Goal: Book appointment/travel/reservation

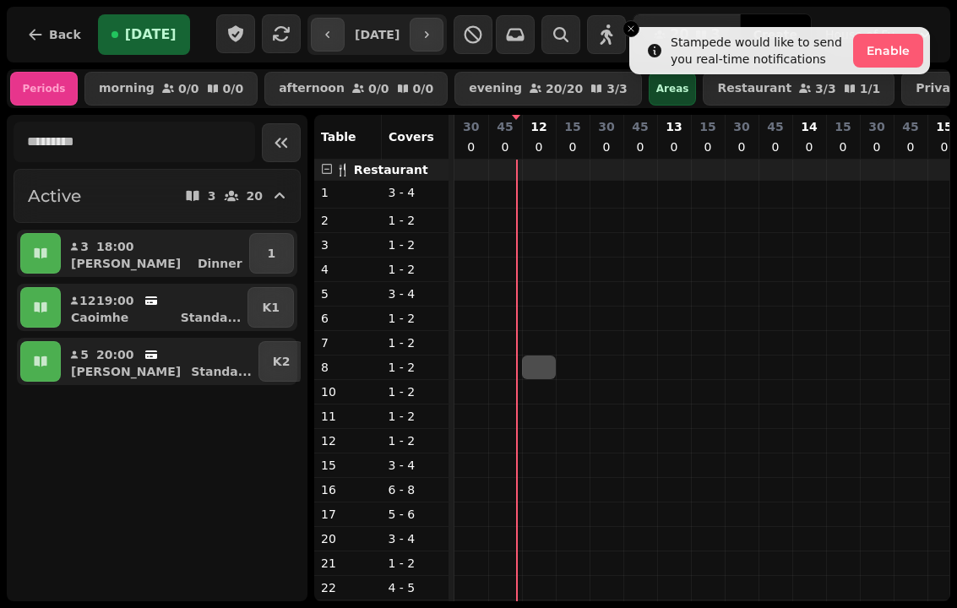
select select "*"
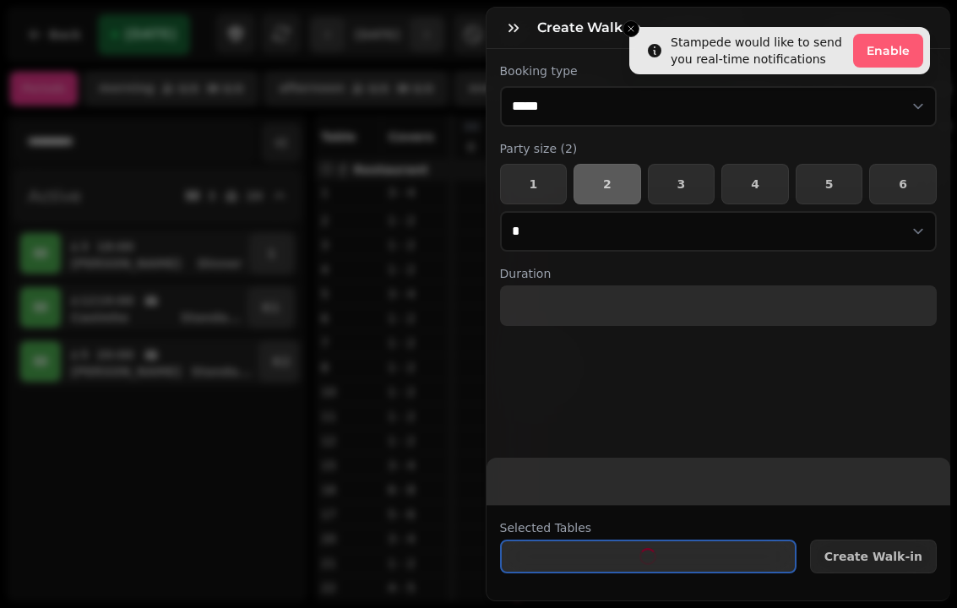
select select "****"
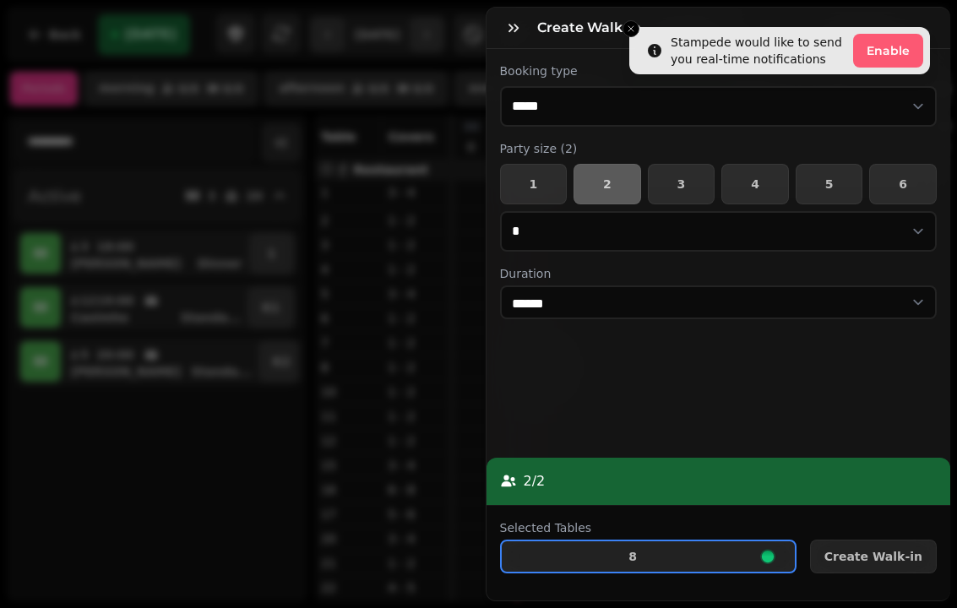
click at [888, 561] on span "Create Walk-in" at bounding box center [873, 557] width 98 height 12
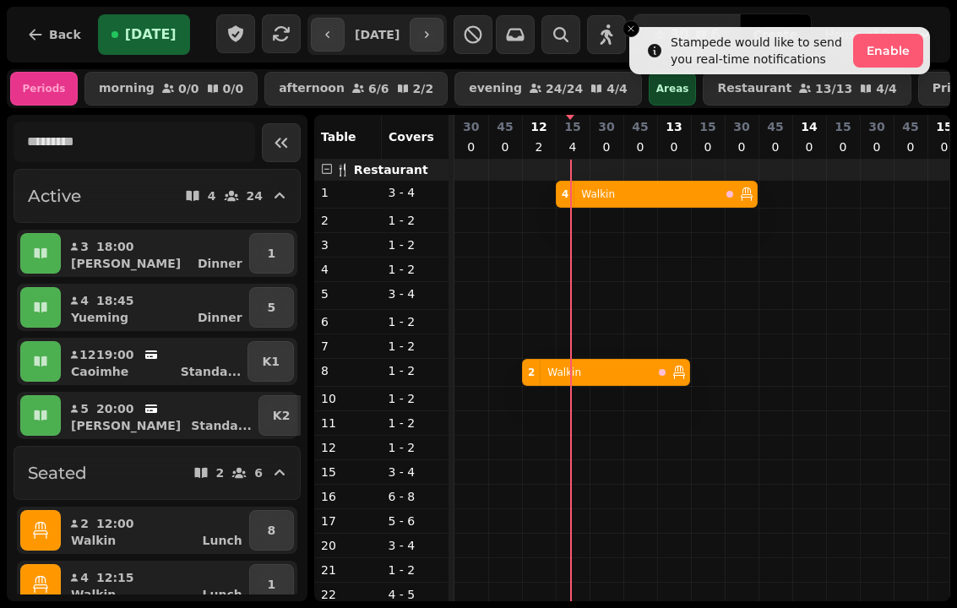
select select "*"
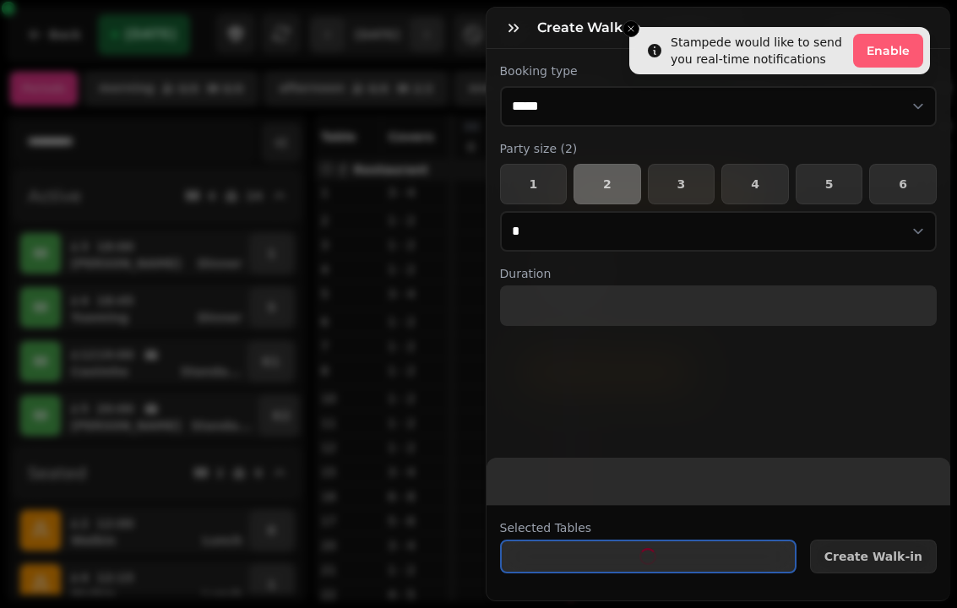
select select "****"
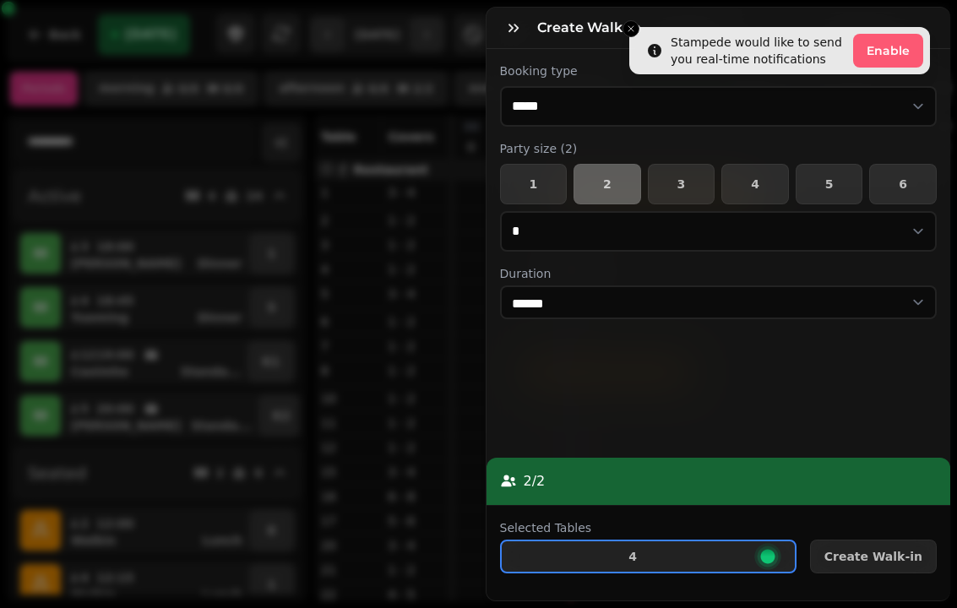
click at [545, 176] on button "1" at bounding box center [534, 184] width 68 height 41
select select "*"
click at [894, 556] on span "Create Walk-in" at bounding box center [873, 557] width 98 height 12
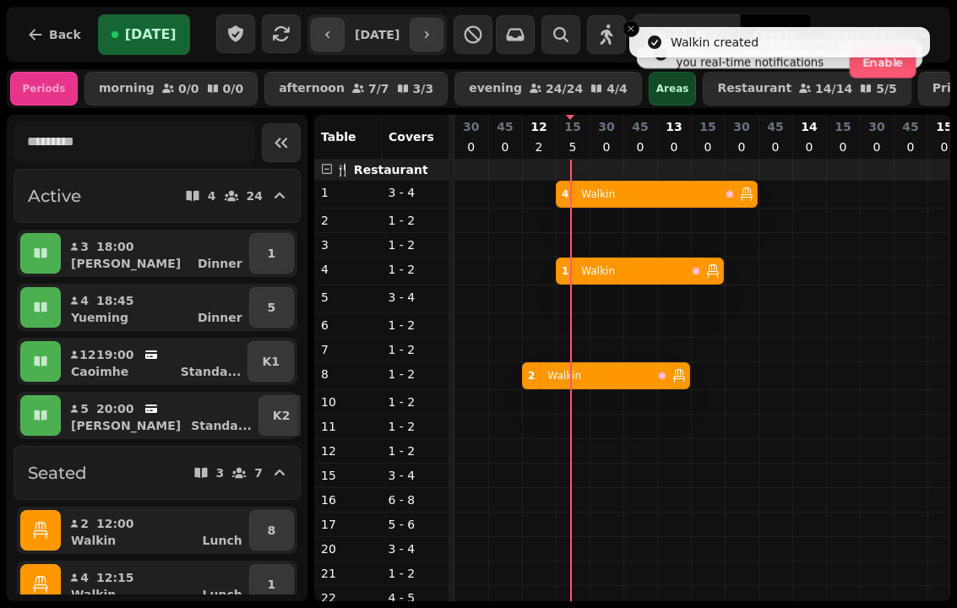
click at [627, 33] on icon "Close toast" at bounding box center [631, 29] width 10 height 10
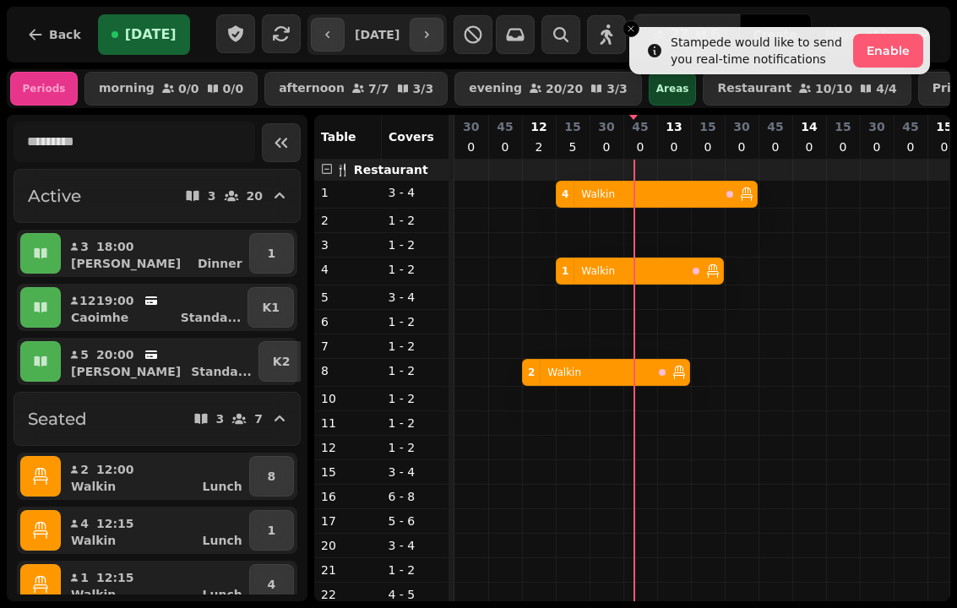
select select "*"
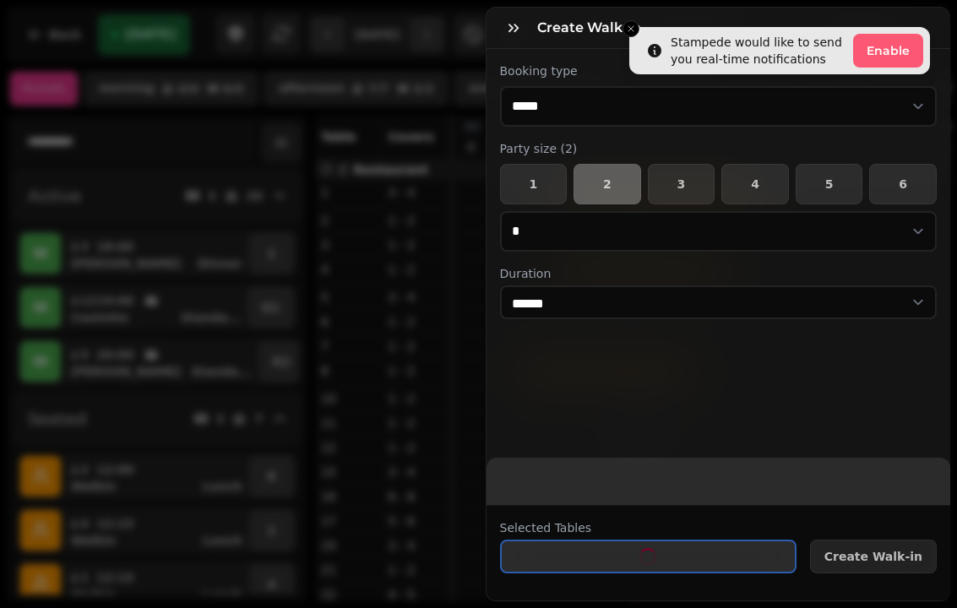
select select "****"
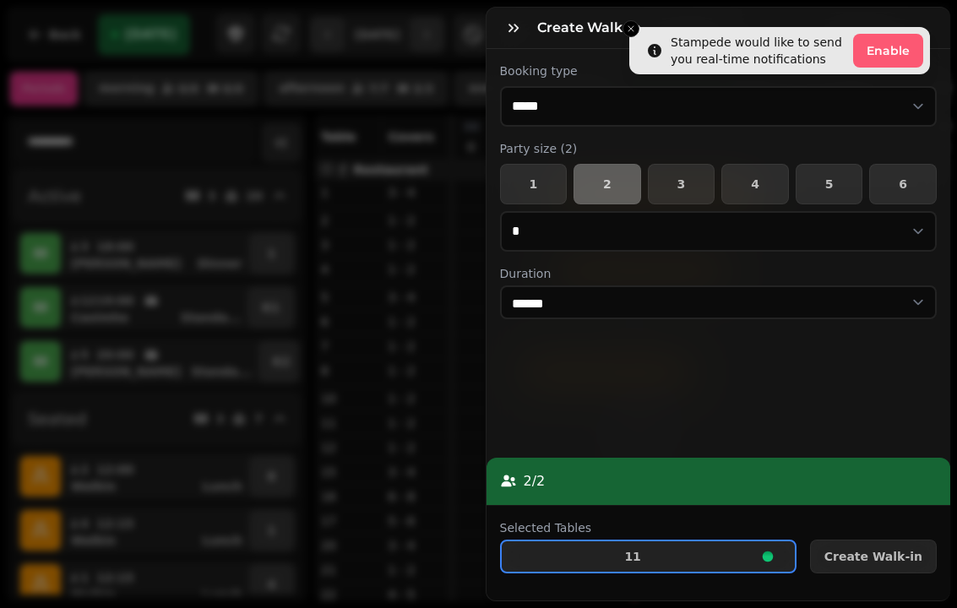
click at [912, 547] on button "Create Walk-in" at bounding box center [873, 557] width 127 height 34
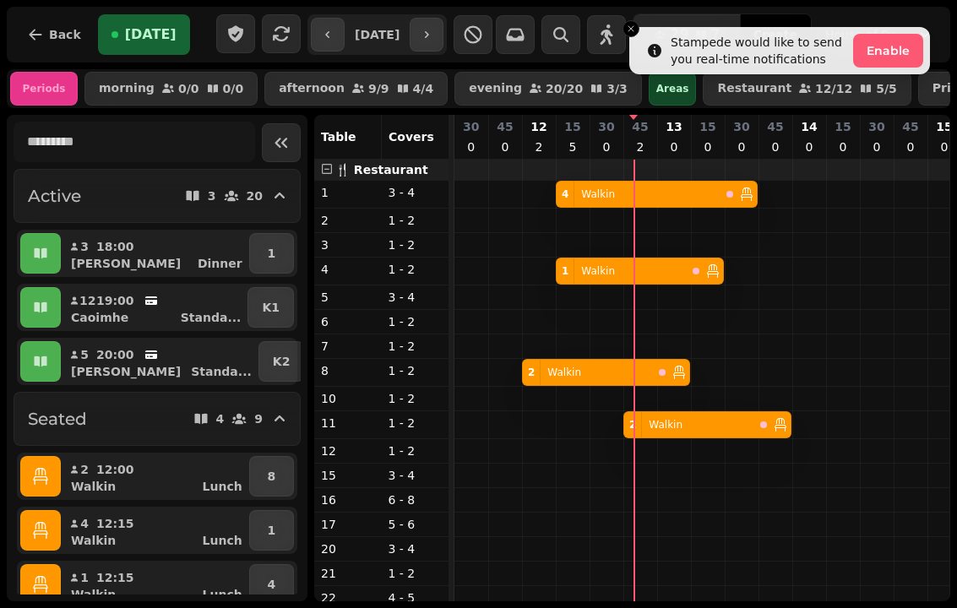
click at [624, 31] on button "Close toast" at bounding box center [631, 28] width 17 height 17
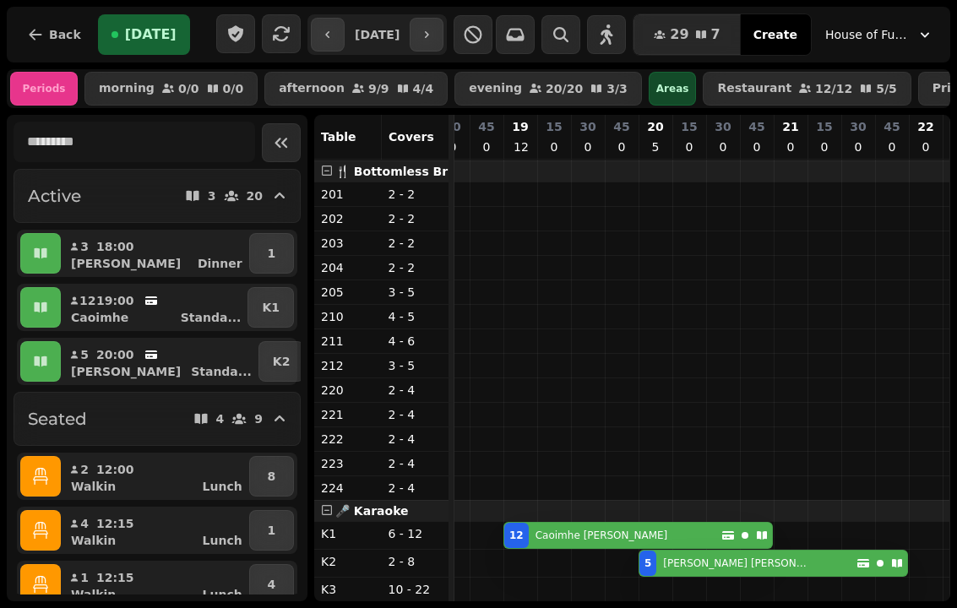
scroll to position [996, 970]
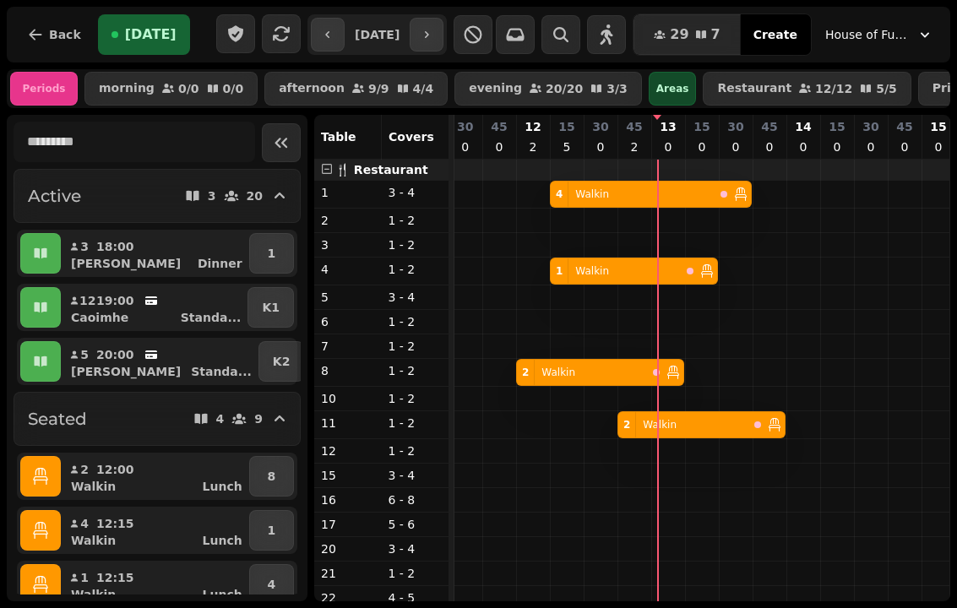
click at [433, 39] on icon "button" at bounding box center [427, 35] width 14 height 14
type input "**********"
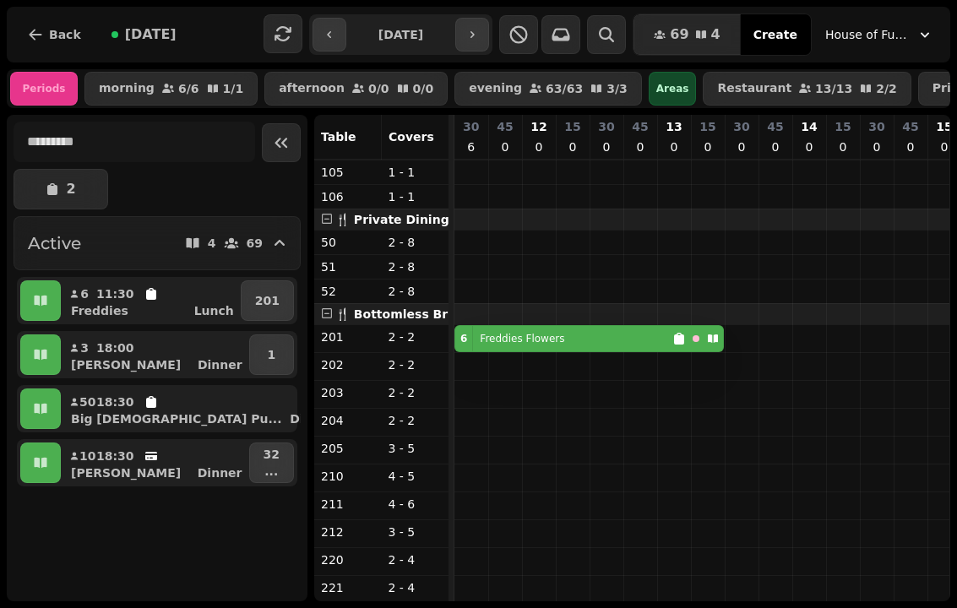
click at [549, 340] on div "6 Freddies Flowers" at bounding box center [563, 338] width 217 height 25
select select "**********"
select select "*"
select select "****"
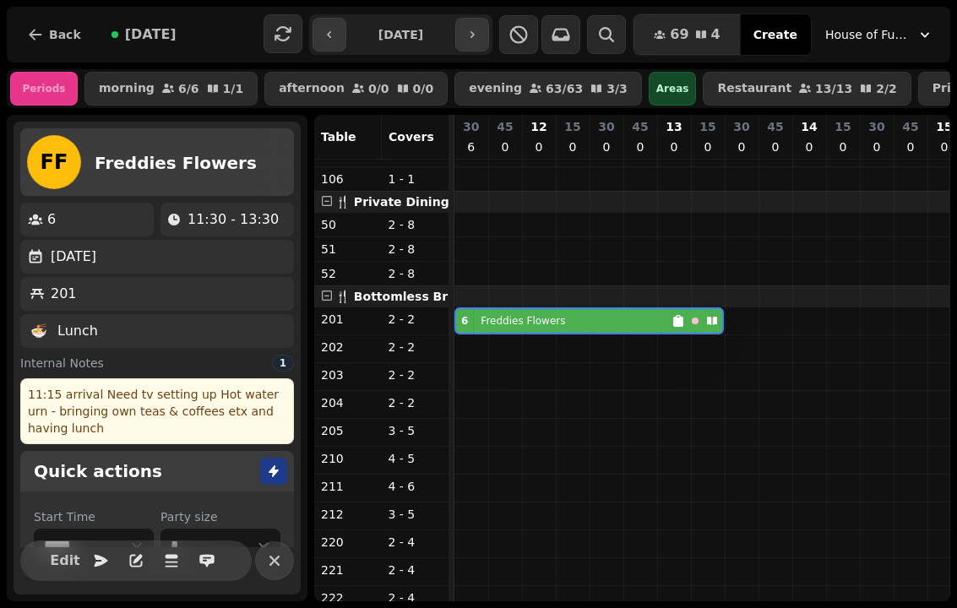
click at [264, 551] on icon "button" at bounding box center [274, 561] width 20 height 20
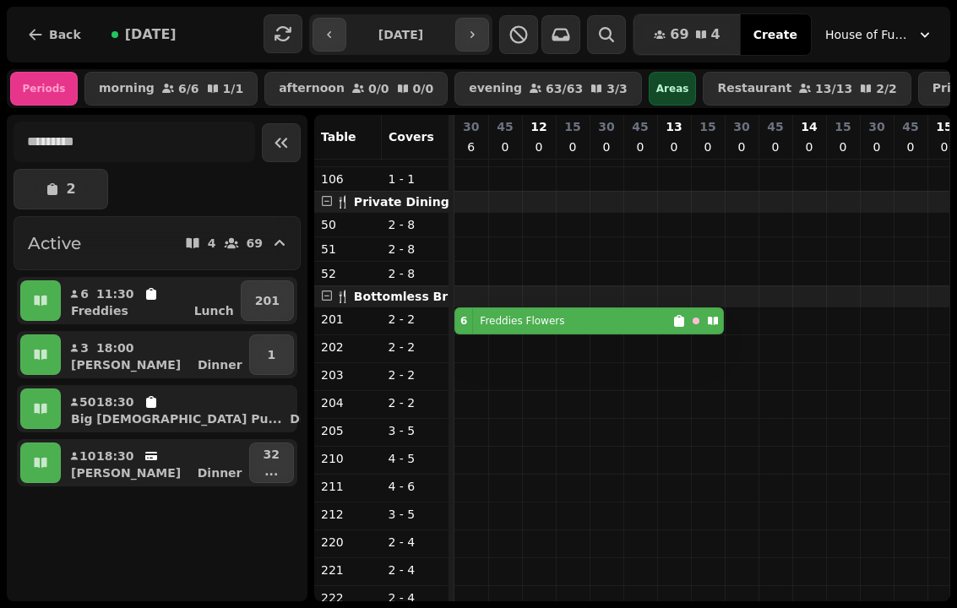
click at [313, 44] on button "button" at bounding box center [330, 35] width 34 height 34
type input "**********"
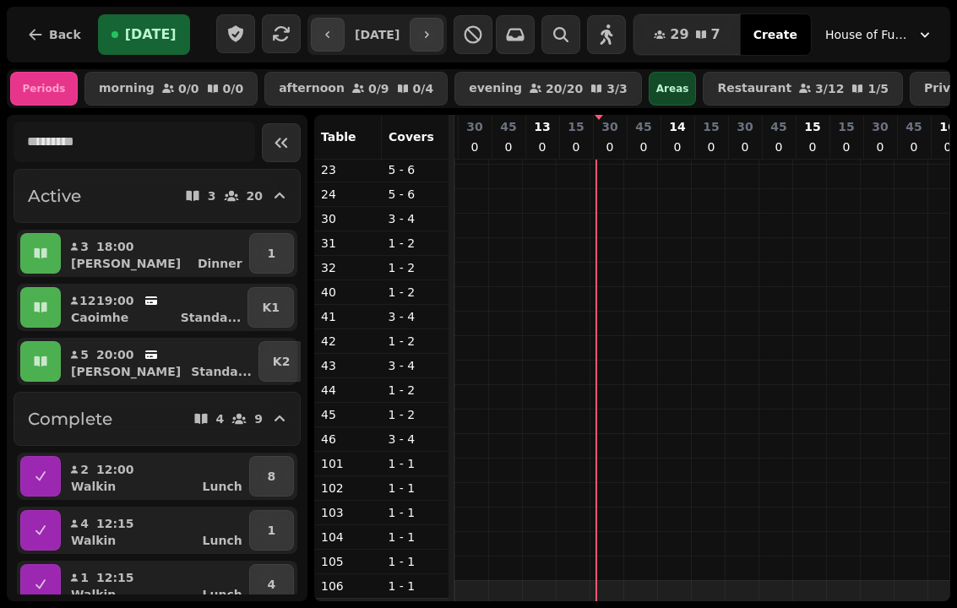
scroll to position [549, 148]
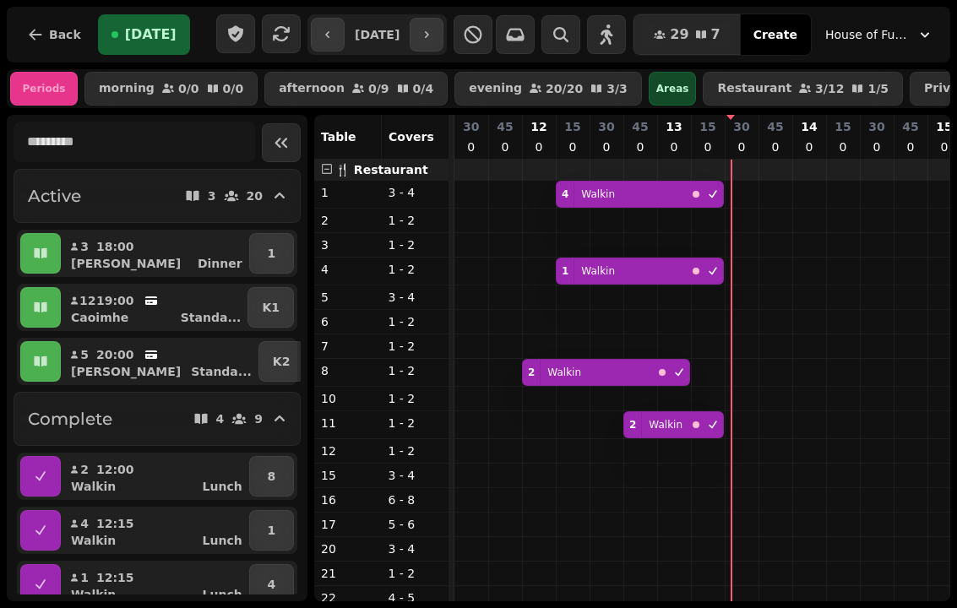
click at [160, 362] on button "5 20:00 Tiffany Standa ..." at bounding box center [159, 361] width 191 height 41
select select "**********"
select select "*"
select select "****"
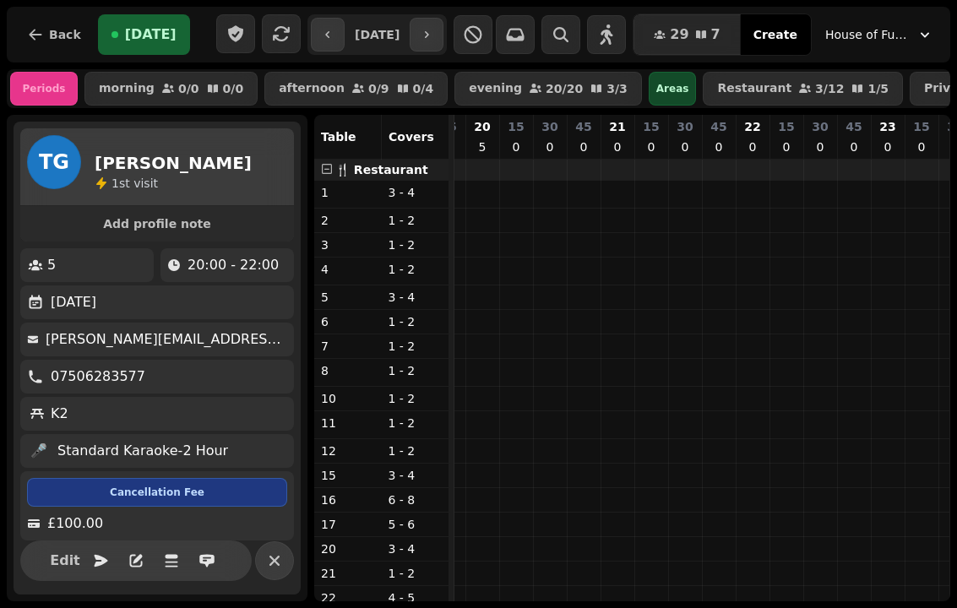
click at [41, 40] on icon "button" at bounding box center [35, 34] width 17 height 17
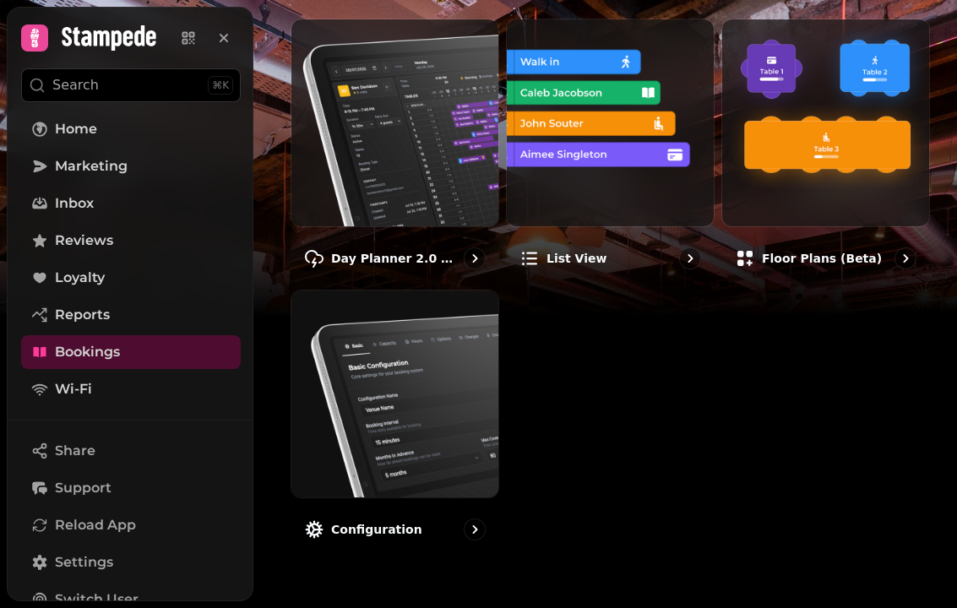
click at [805, 101] on img at bounding box center [825, 122] width 207 height 207
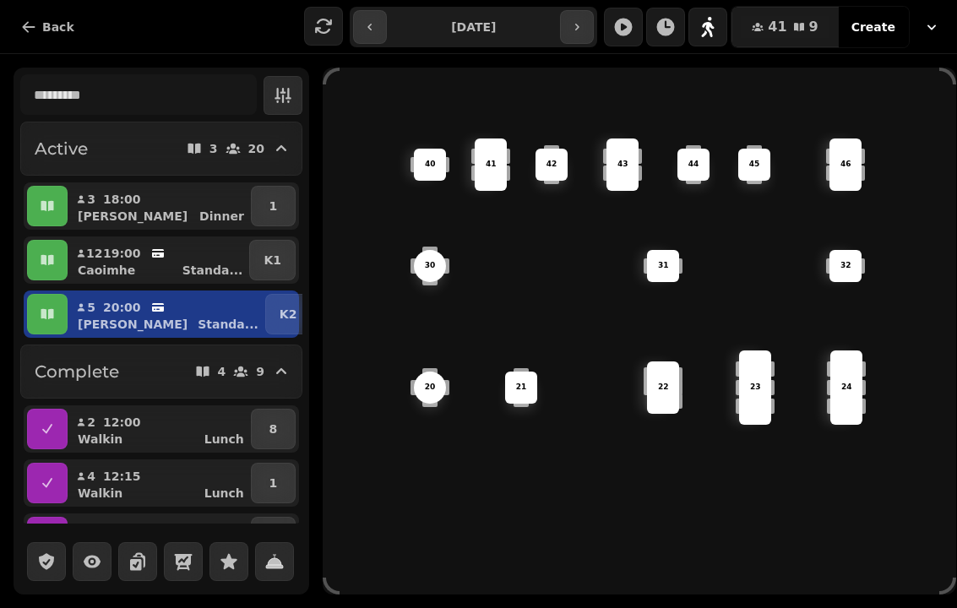
click at [338, 68] on div "23 22 45 46 20 24 41 43 21 42 44 32 31 40 30" at bounding box center [640, 331] width 634 height 527
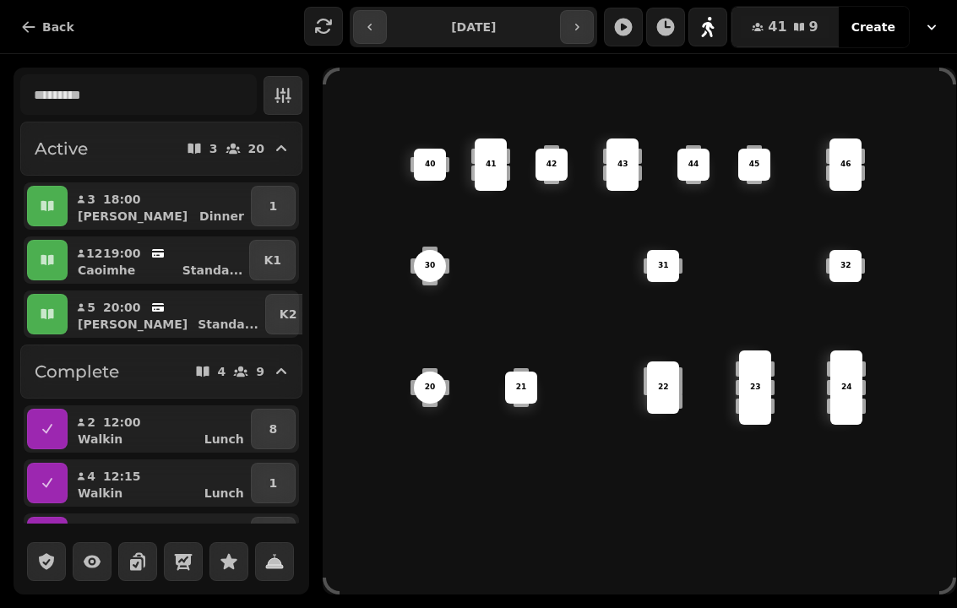
click at [340, 81] on div "23 22 45 46 20 24 41 43 21 42 44 32 31 40 30" at bounding box center [640, 331] width 634 height 507
click at [328, 68] on div "23 22 45 46 20 24 41 43 21 42 44 32 31 40 30" at bounding box center [640, 331] width 634 height 527
click at [98, 202] on div "3 18:00" at bounding box center [114, 199] width 73 height 17
select select "**********"
select select "*"
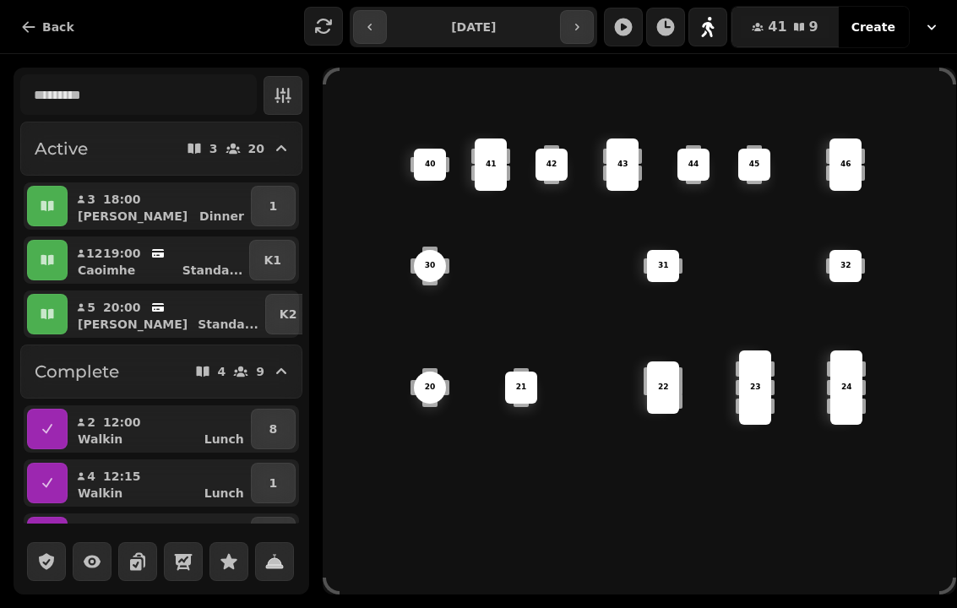
select select "****"
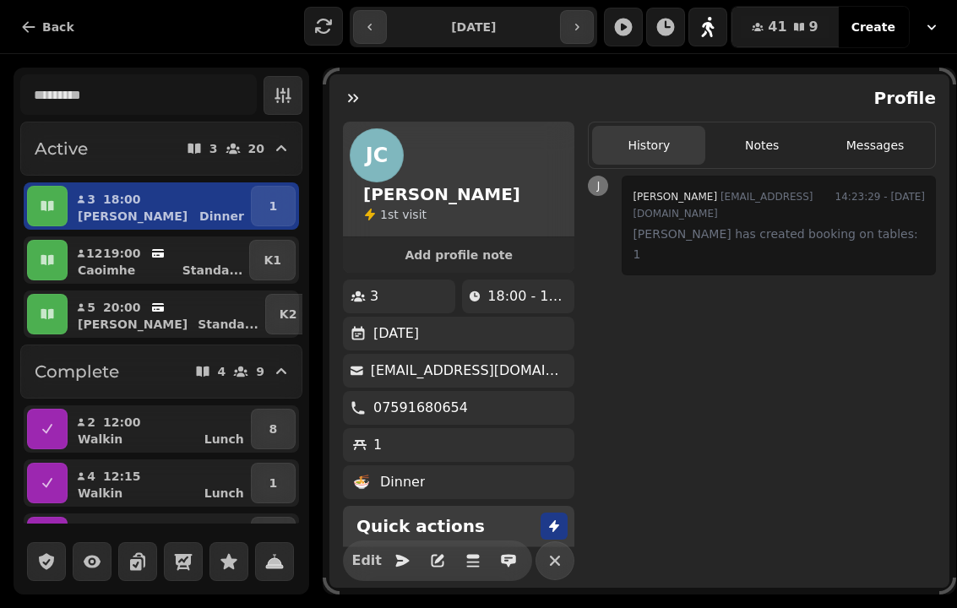
click at [351, 91] on icon "button" at bounding box center [353, 98] width 17 height 17
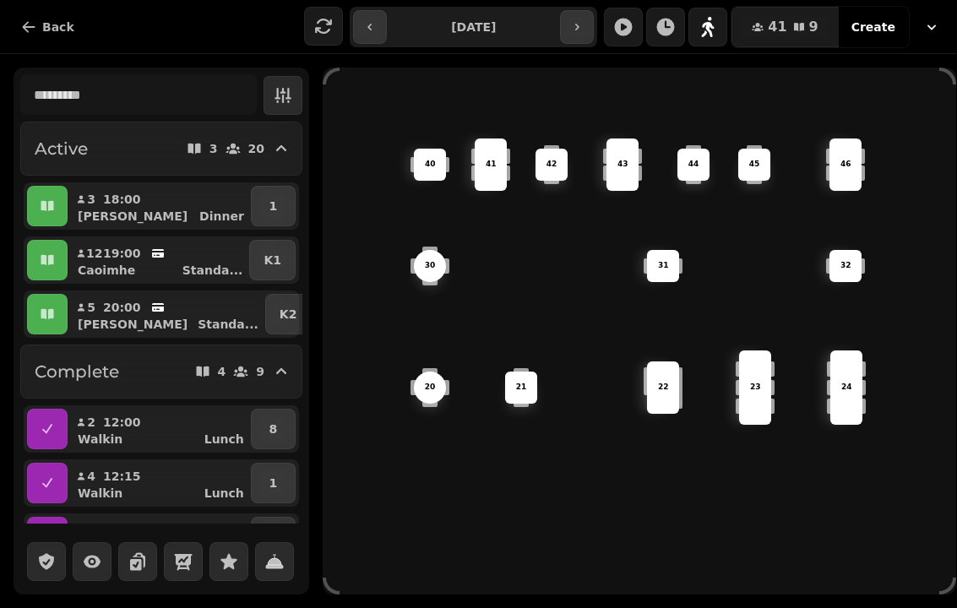
click at [493, 100] on div "23 22 45 46 20 24 41 43 21 42 44 32 31 40 30" at bounding box center [640, 331] width 634 height 507
click at [774, 238] on div "23 22 45 46 20 24 41 43 21 42 44 32 31 40 30" at bounding box center [640, 331] width 634 height 507
click at [554, 207] on div "23 22 45 46 20 24 41 43 21 42 44 32 31 40 30" at bounding box center [640, 331] width 634 height 507
click at [617, 150] on div "43" at bounding box center [622, 165] width 32 height 52
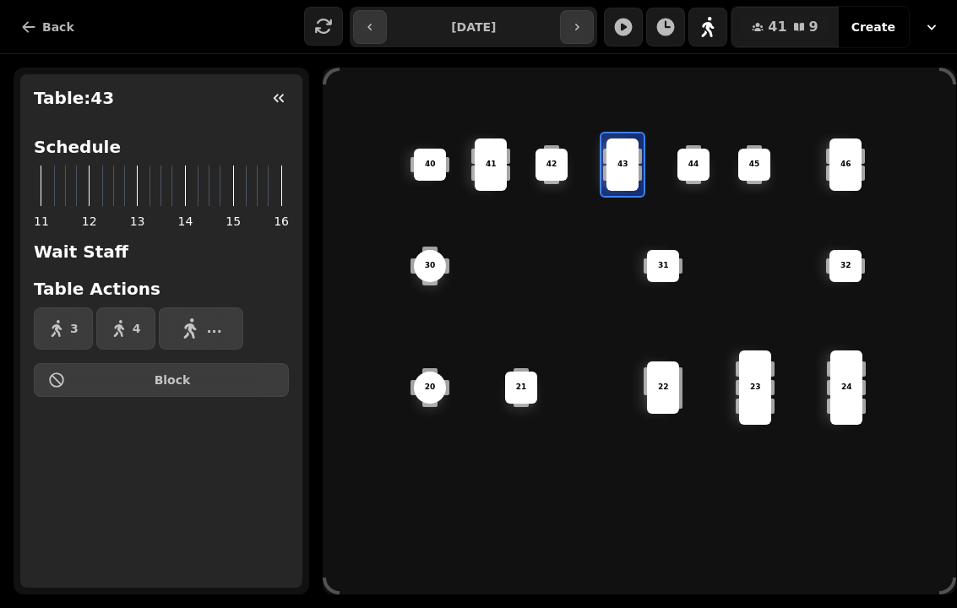
click at [274, 93] on icon "button" at bounding box center [278, 98] width 17 height 17
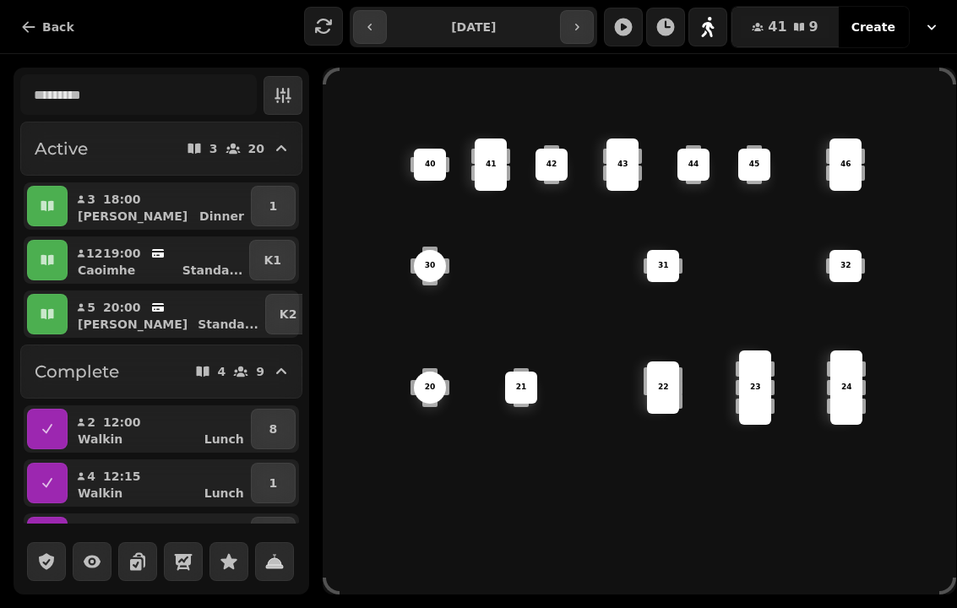
click at [44, 35] on button "Back" at bounding box center [47, 27] width 81 height 34
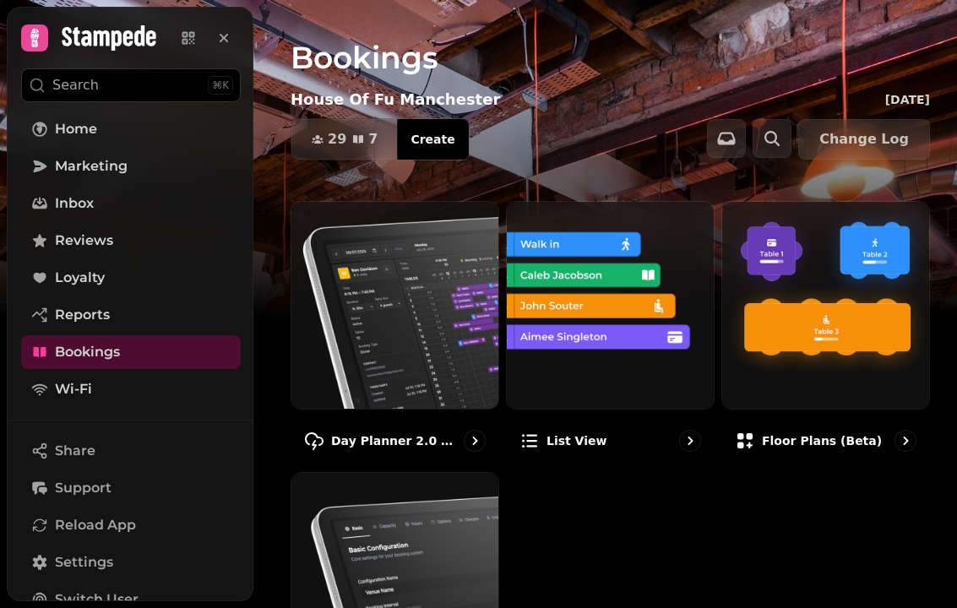
click at [359, 341] on img at bounding box center [394, 305] width 207 height 207
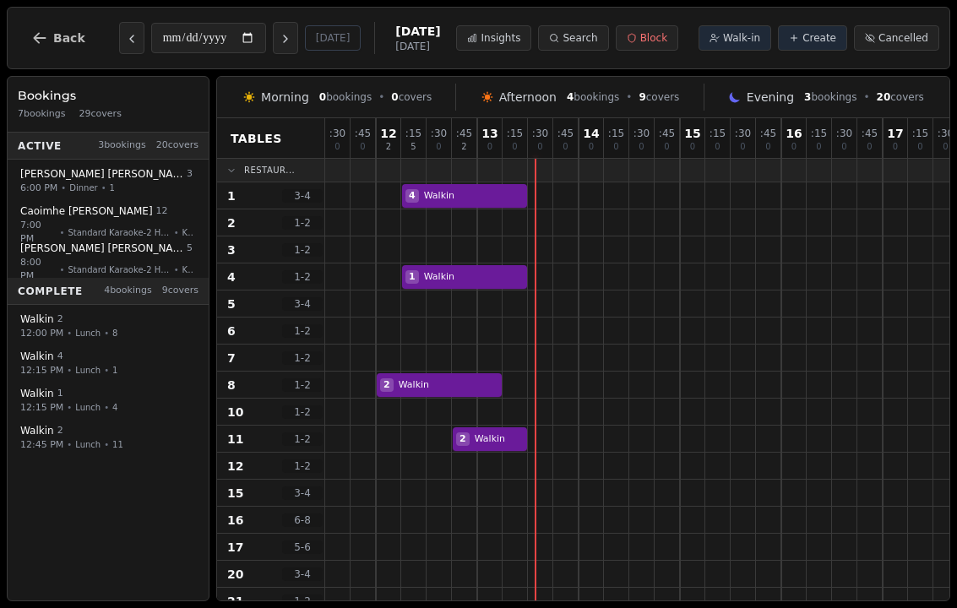
click at [55, 43] on span "Back" at bounding box center [69, 38] width 32 height 12
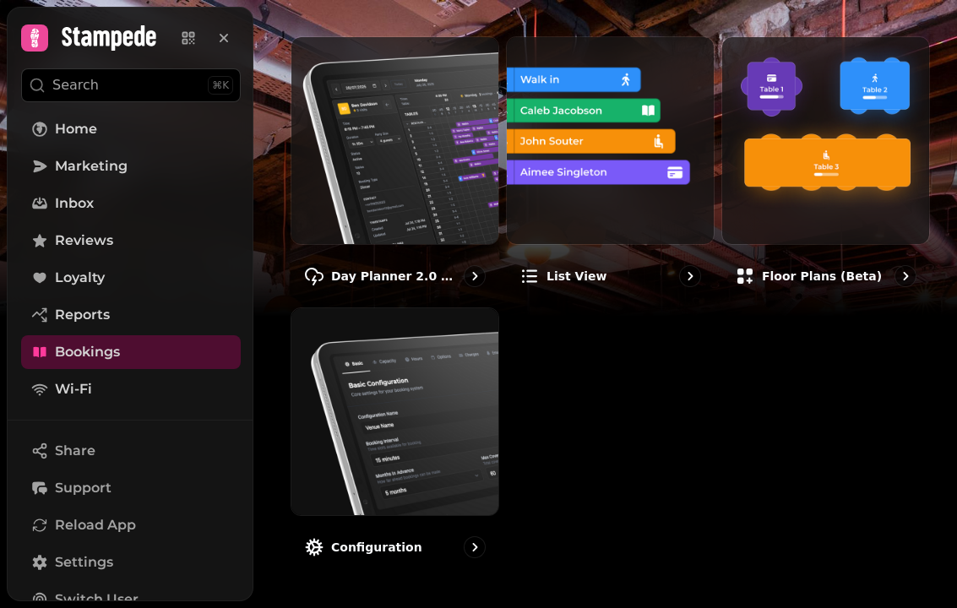
scroll to position [163, 0]
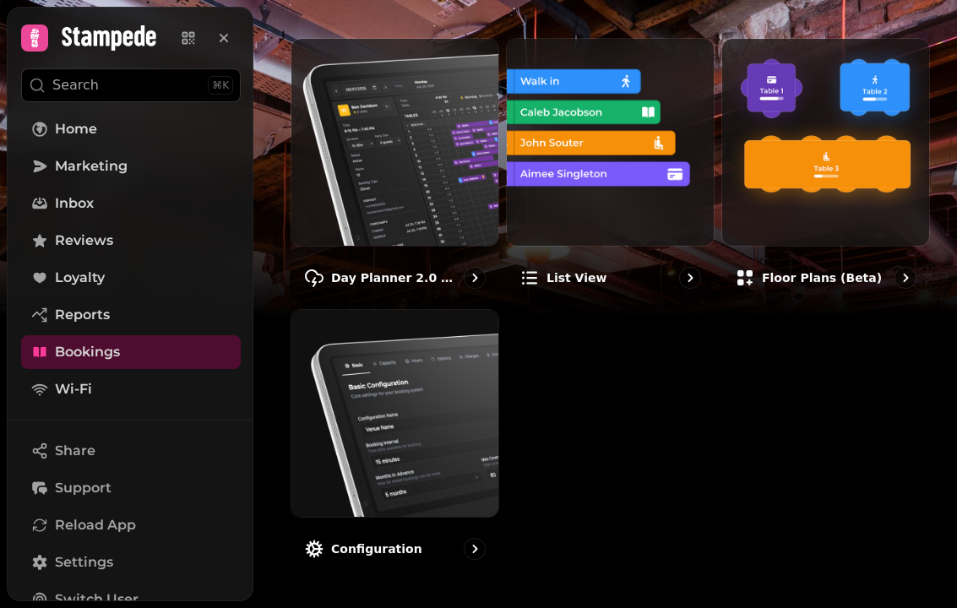
click at [478, 274] on icon "go to" at bounding box center [474, 277] width 17 height 17
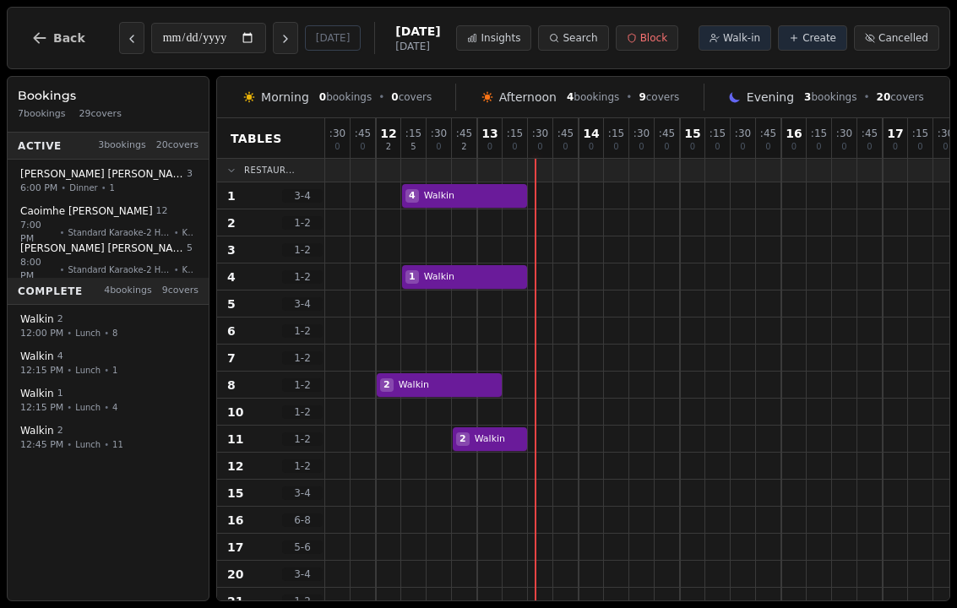
click at [59, 36] on span "Back" at bounding box center [69, 38] width 32 height 12
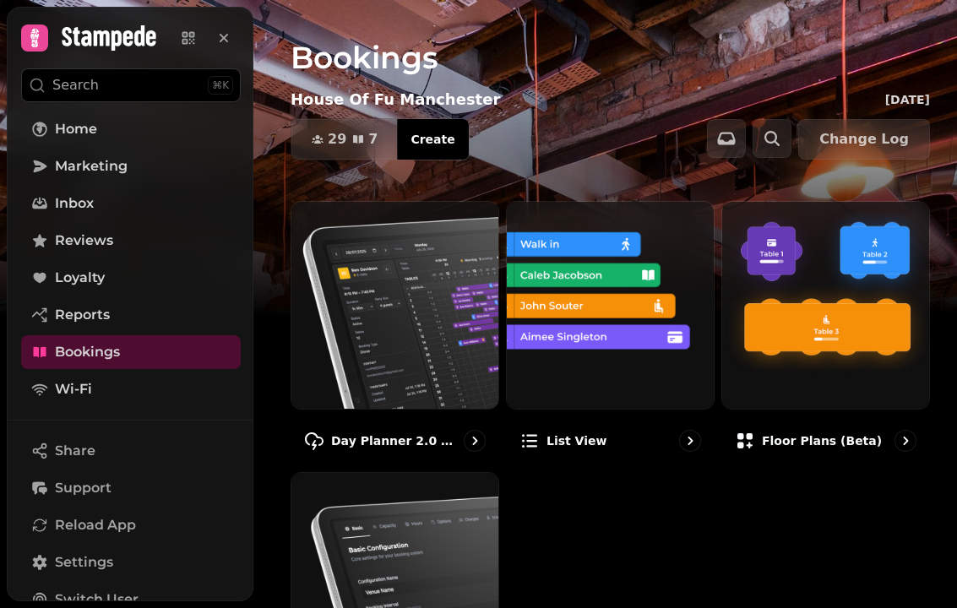
click at [110, 34] on icon at bounding box center [109, 37] width 95 height 25
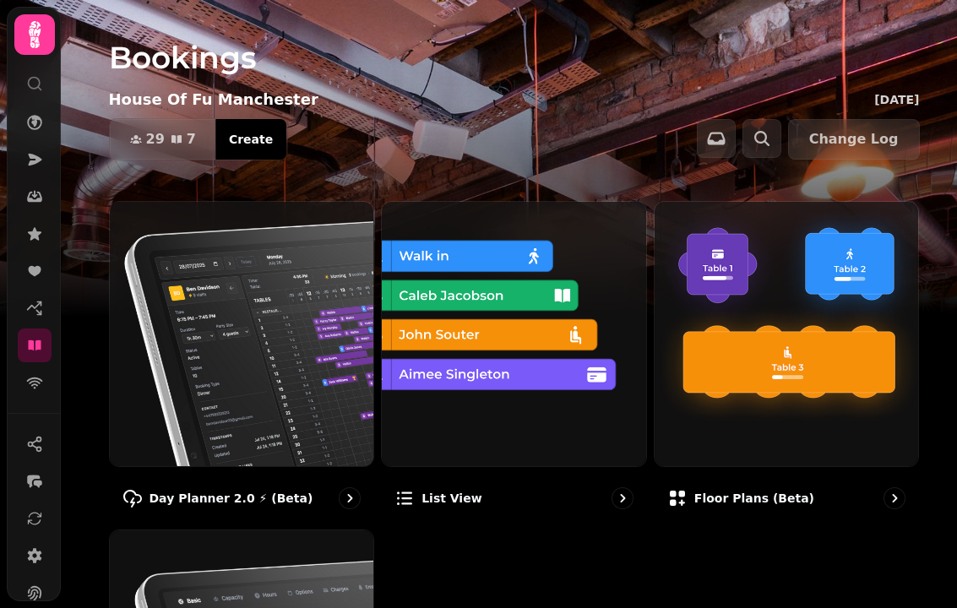
click at [52, 20] on div at bounding box center [34, 34] width 41 height 41
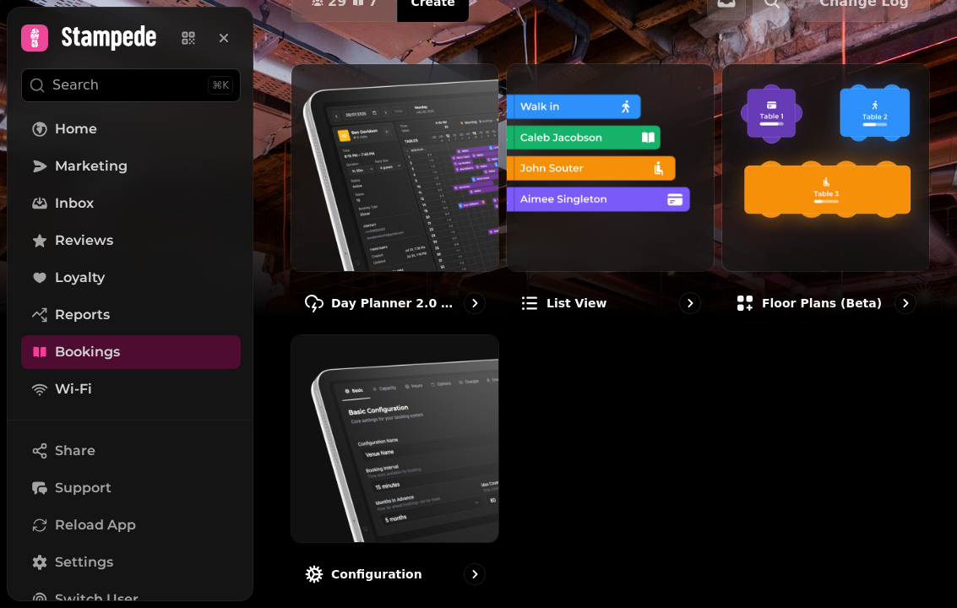
scroll to position [142, 0]
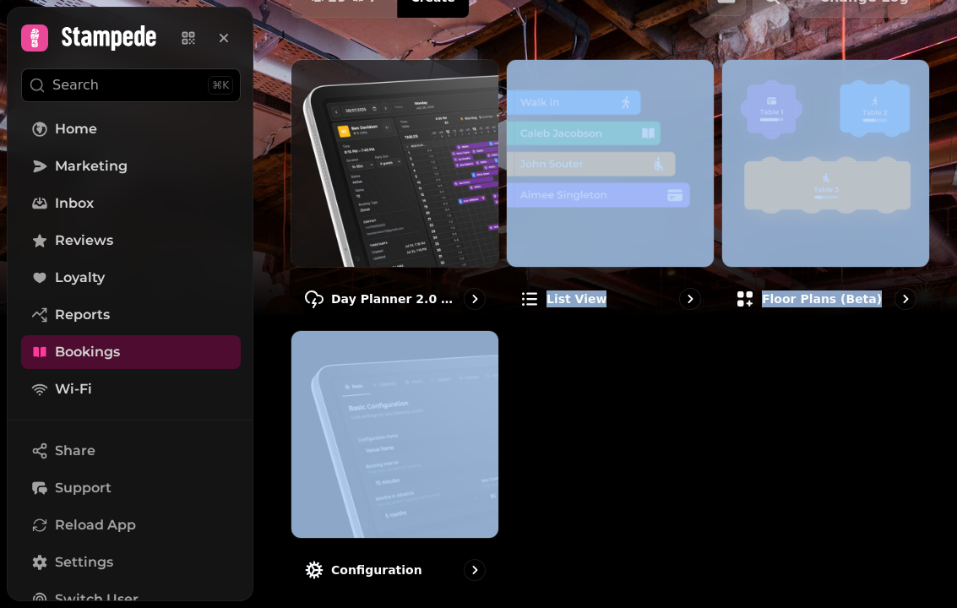
click at [579, 432] on div "Day Planner 2.0 ⚡ (Beta) List view Floor Plans (beta) Configuration" at bounding box center [610, 327] width 639 height 536
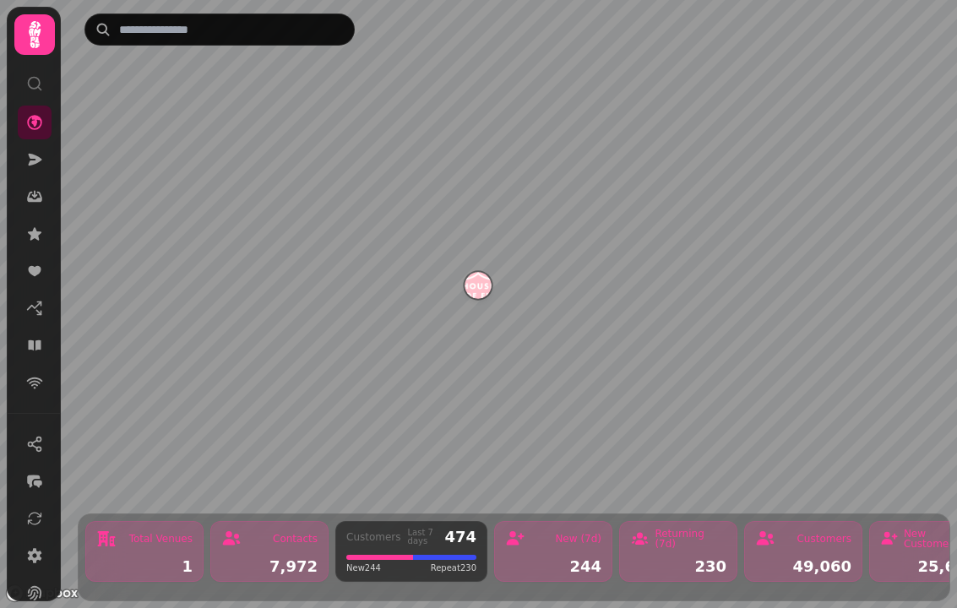
click at [27, 40] on icon at bounding box center [35, 35] width 34 height 34
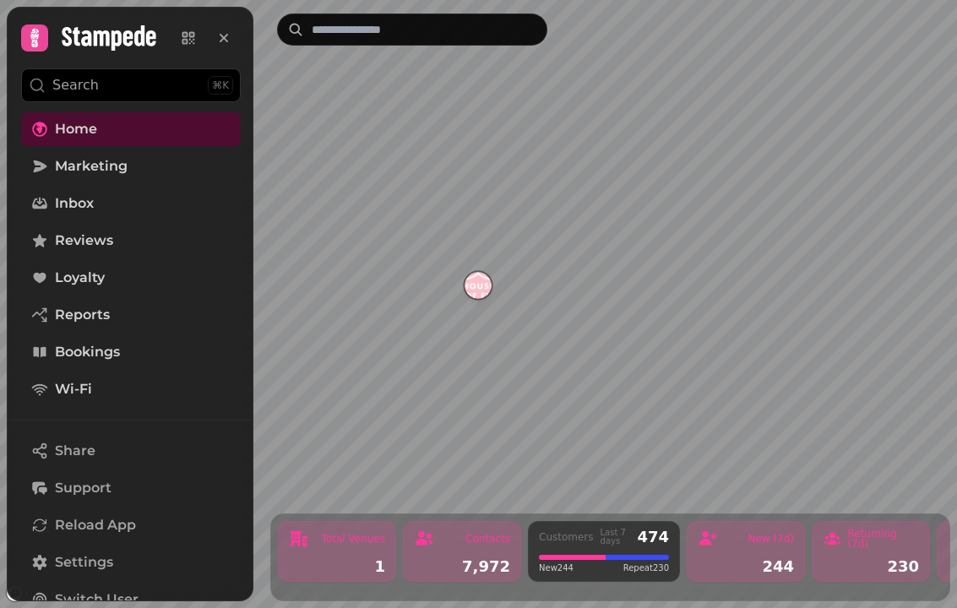
click at [175, 124] on link "Home" at bounding box center [131, 129] width 220 height 34
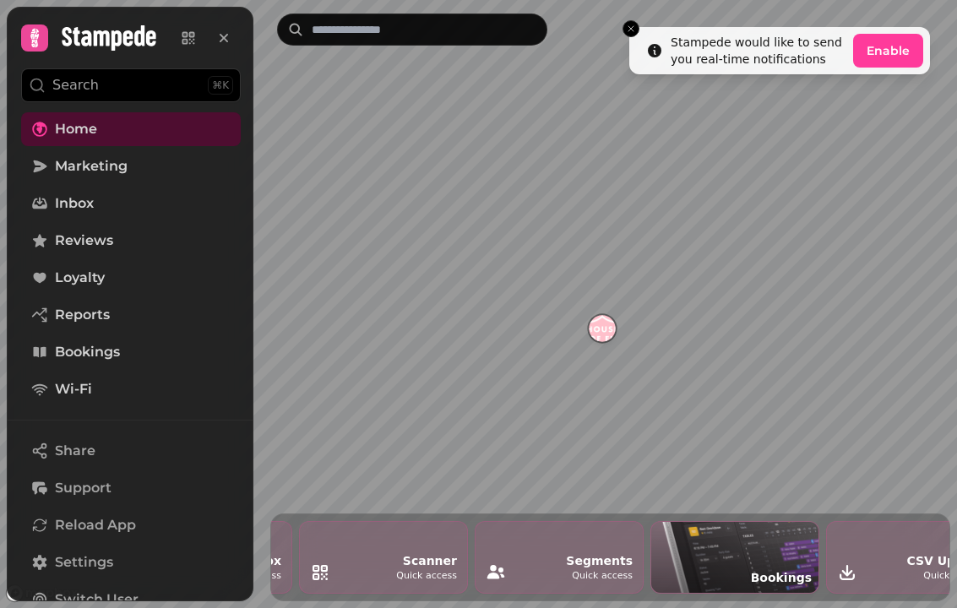
scroll to position [0, 1988]
click at [57, 360] on span "Bookings" at bounding box center [87, 352] width 65 height 20
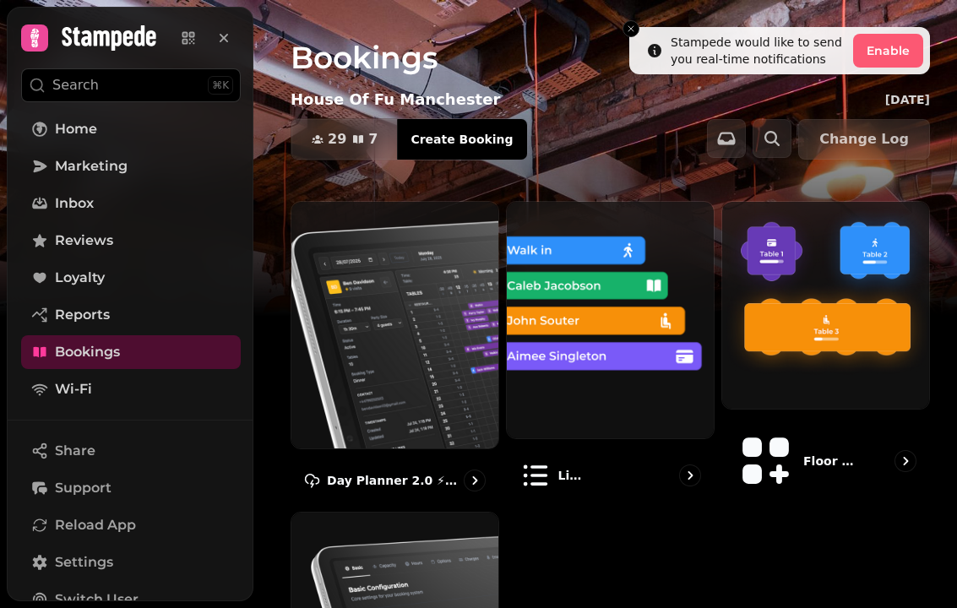
click at [626, 335] on img at bounding box center [610, 320] width 207 height 237
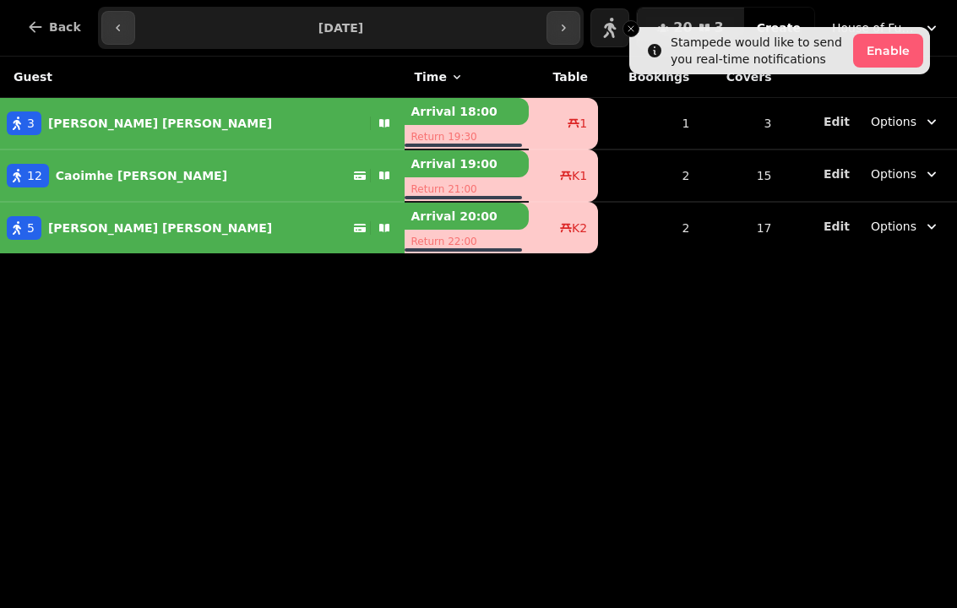
click at [49, 8] on button "Back" at bounding box center [54, 27] width 81 height 41
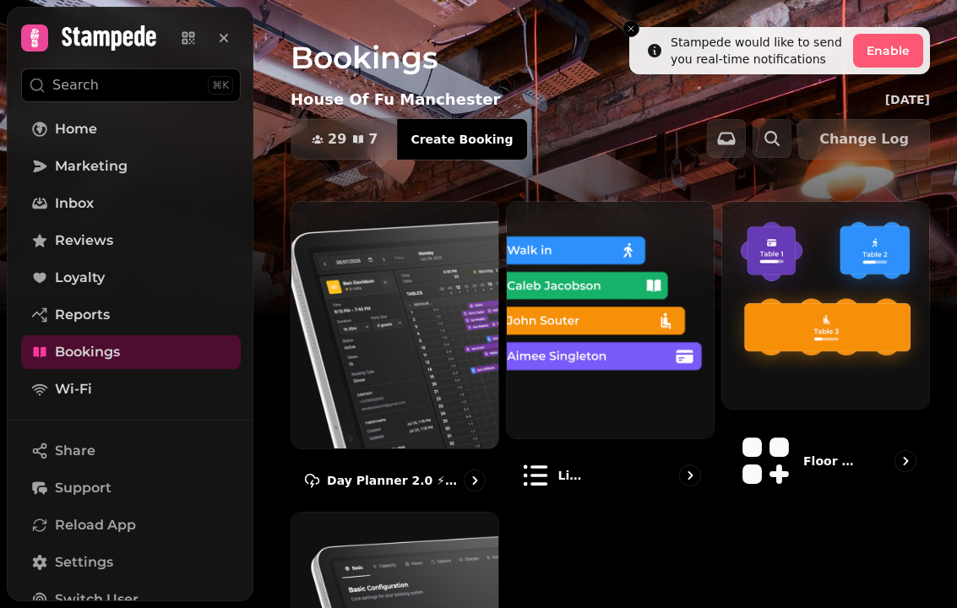
click at [386, 289] on img at bounding box center [394, 325] width 207 height 247
